Goal: Transaction & Acquisition: Subscribe to service/newsletter

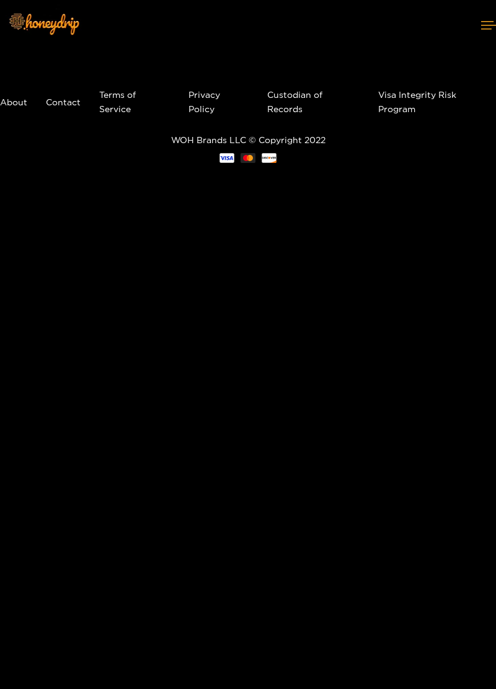
click at [481, 37] on button at bounding box center [488, 25] width 15 height 33
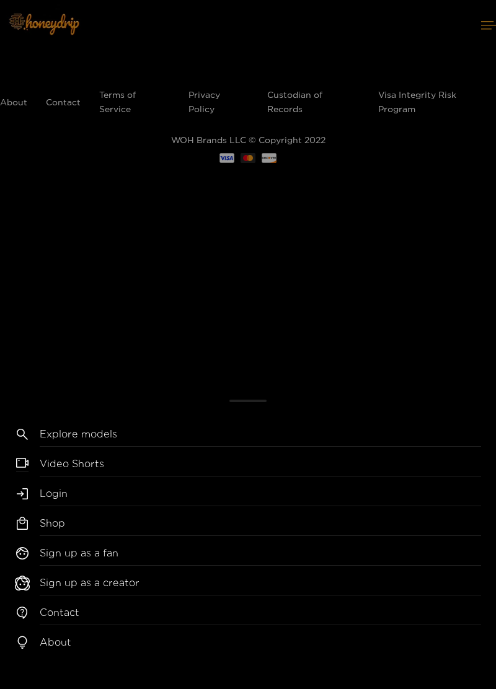
click at [88, 444] on link "Explore models" at bounding box center [260, 437] width 441 height 20
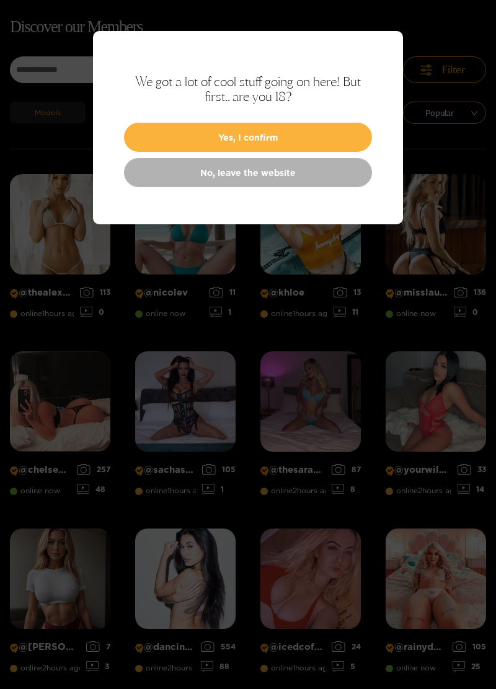
scroll to position [79, 0]
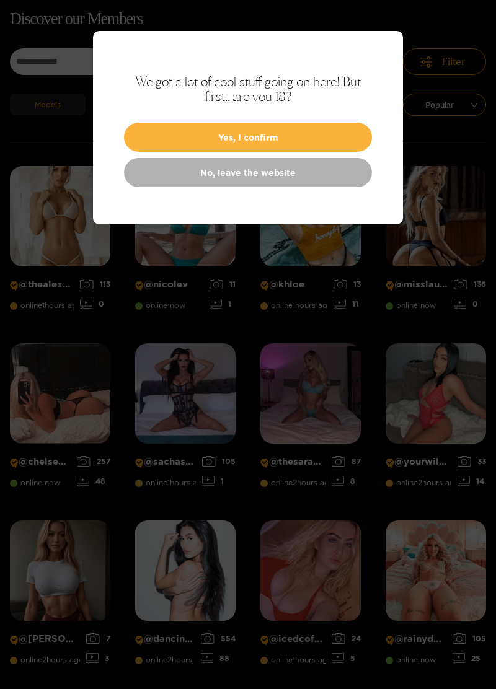
click at [263, 138] on button "Yes, I confirm" at bounding box center [248, 137] width 248 height 29
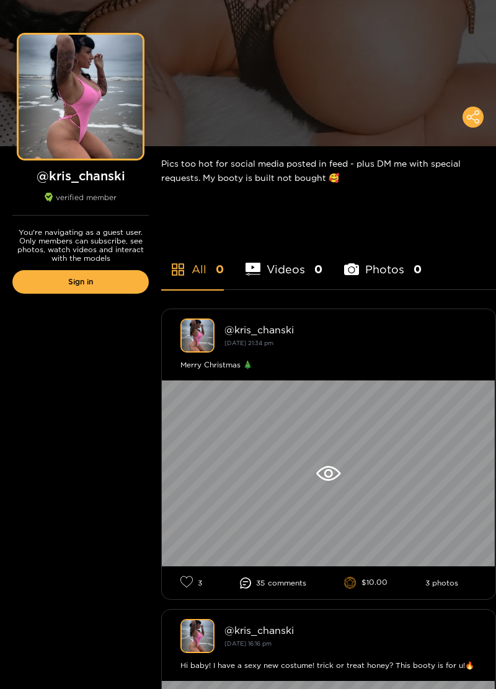
scroll to position [77, 0]
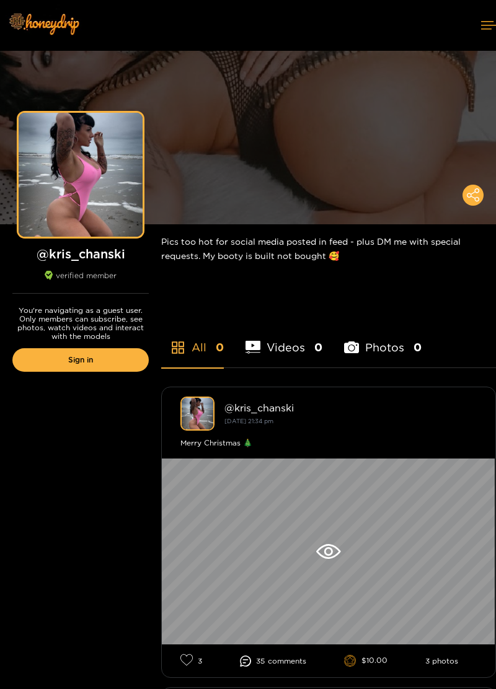
click at [100, 379] on div "You're navigating as a guest user. Only members can subscribe, see photos, watc…" at bounding box center [80, 342] width 161 height 97
click at [113, 365] on link "Sign in" at bounding box center [80, 360] width 136 height 24
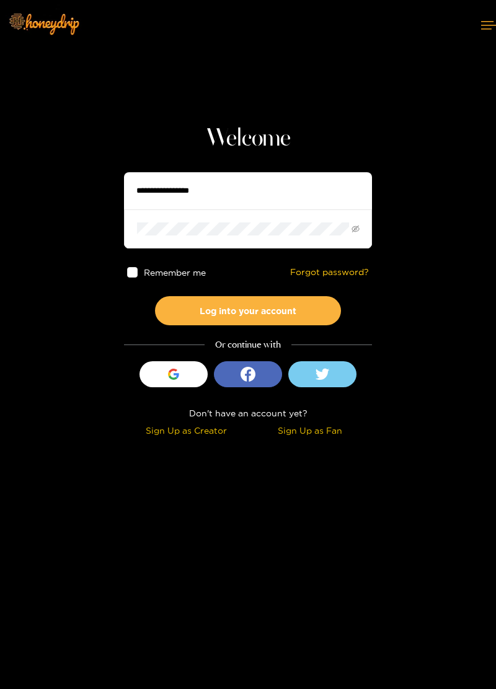
click at [187, 370] on button "Sign in with Google" at bounding box center [173, 374] width 68 height 26
